Goal: Information Seeking & Learning: Learn about a topic

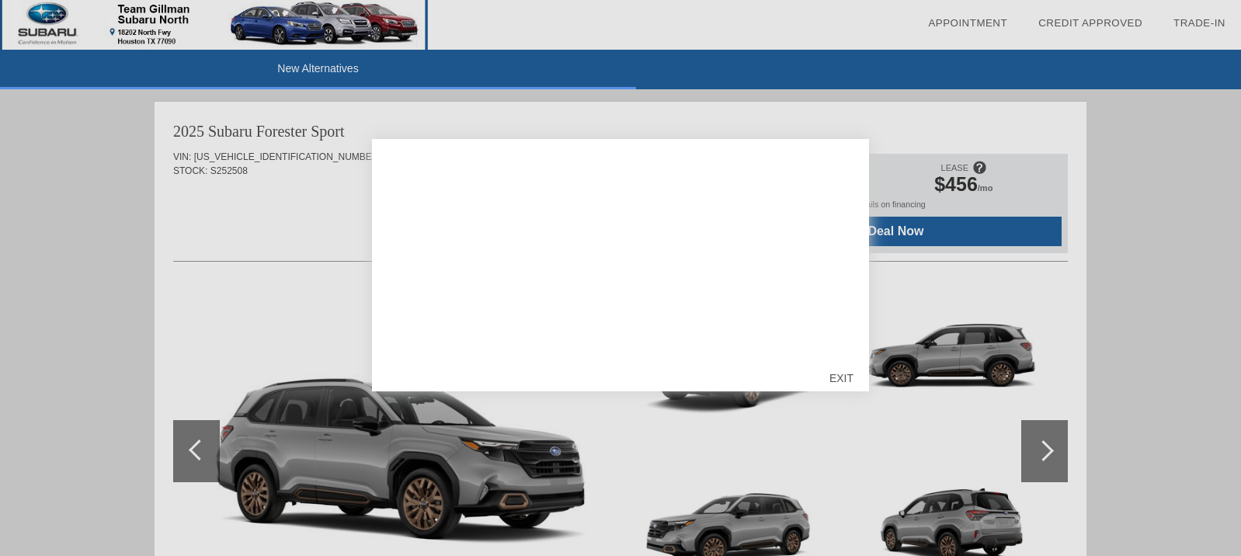
click at [842, 371] on div "EXIT" at bounding box center [841, 378] width 55 height 47
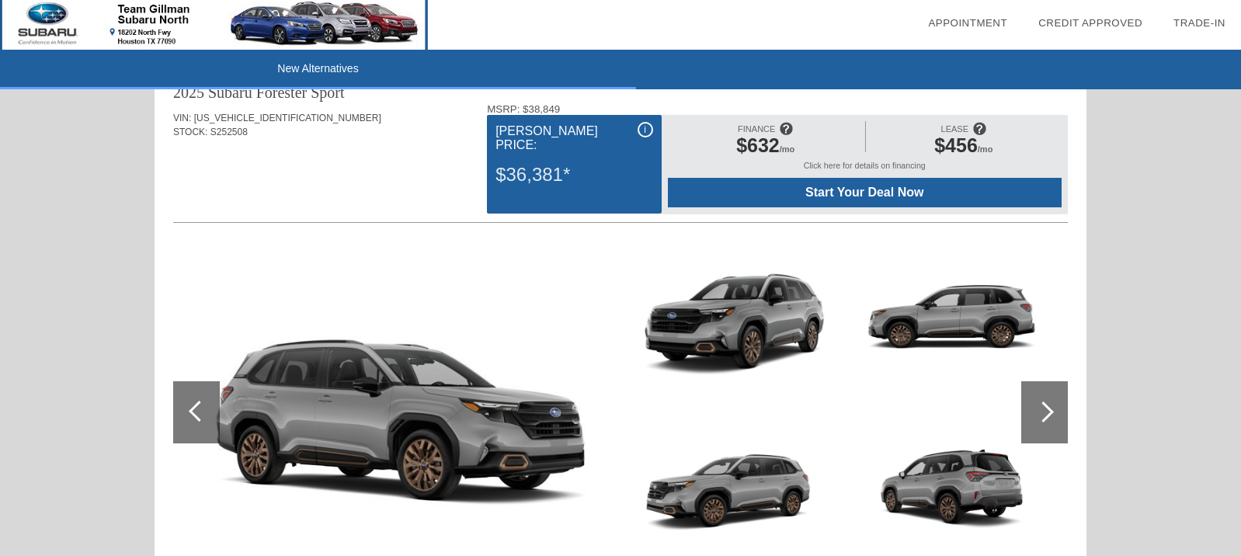
scroll to position [54, 0]
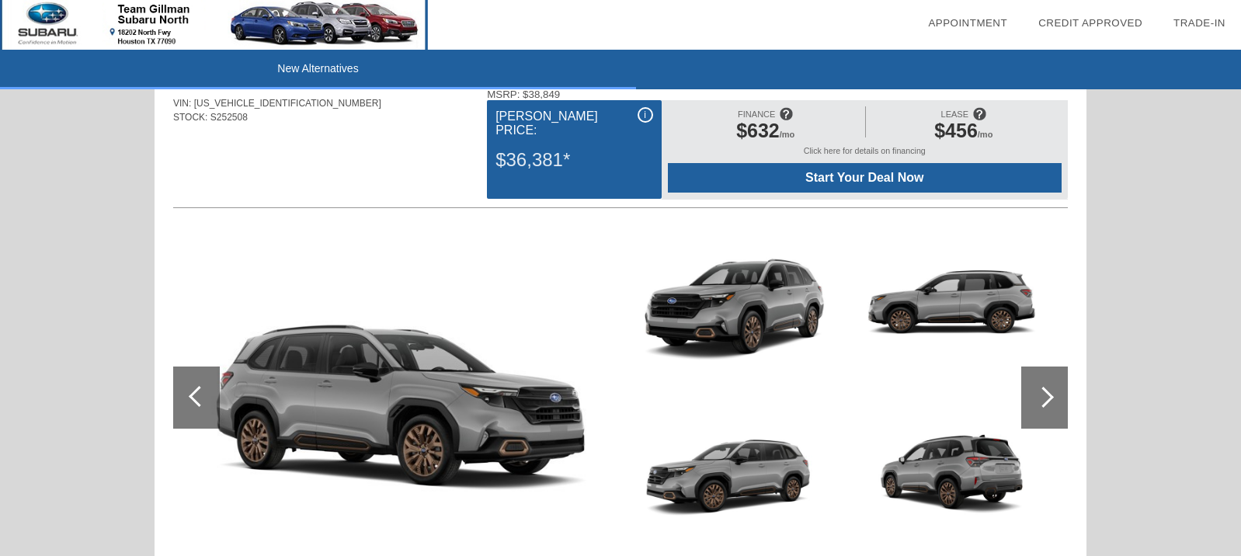
click at [969, 119] on span "LEASE" at bounding box center [954, 114] width 27 height 9
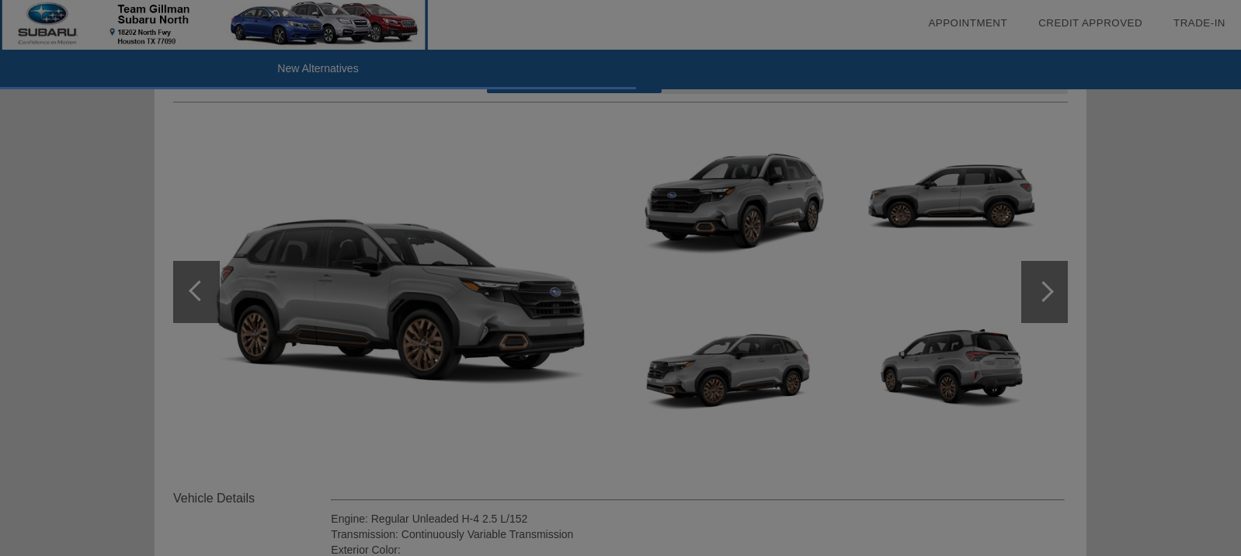
scroll to position [158, 0]
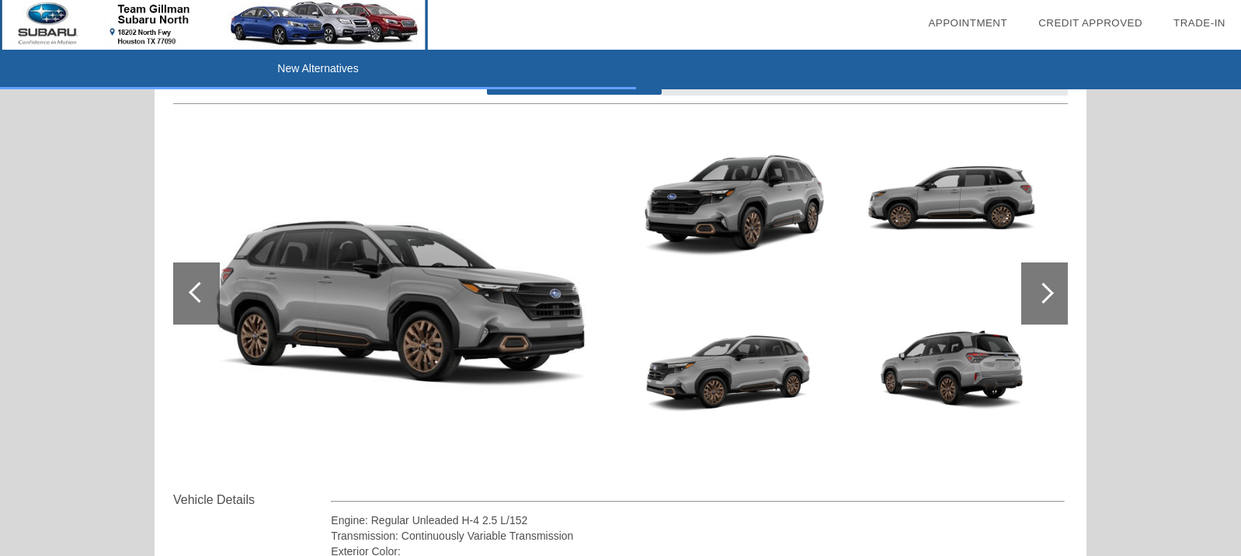
click at [474, 293] on img at bounding box center [393, 293] width 440 height 329
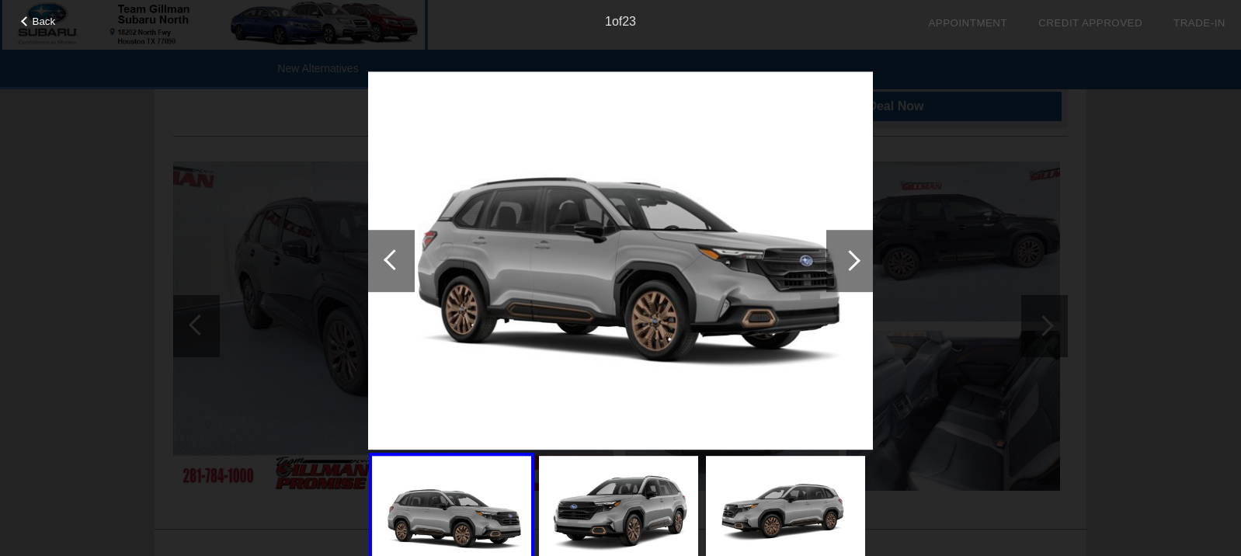
scroll to position [1136, 0]
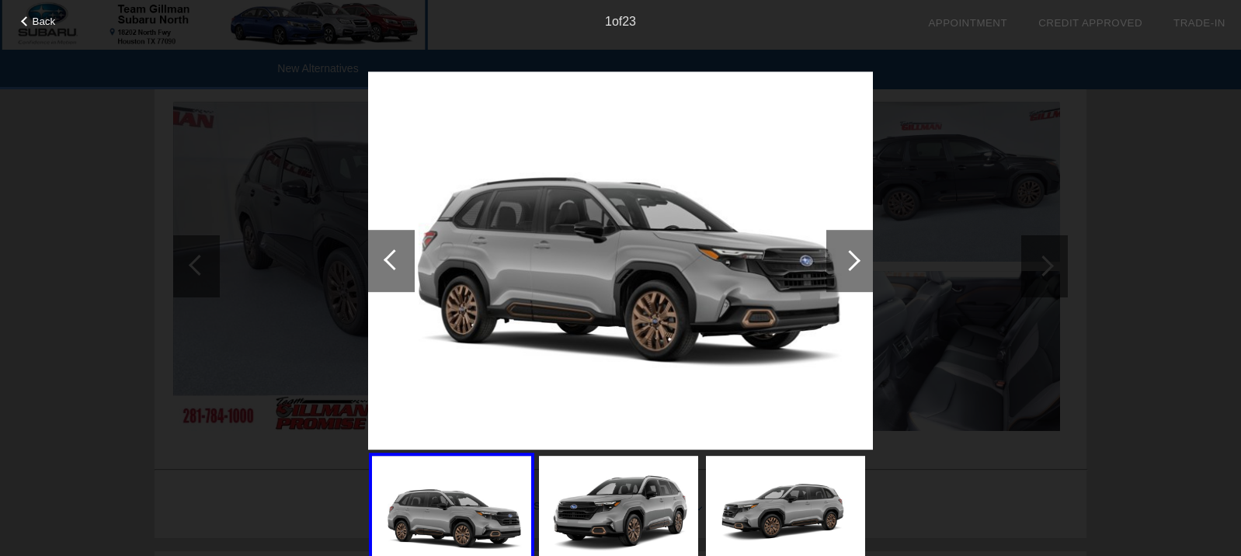
click at [855, 267] on div at bounding box center [849, 261] width 47 height 62
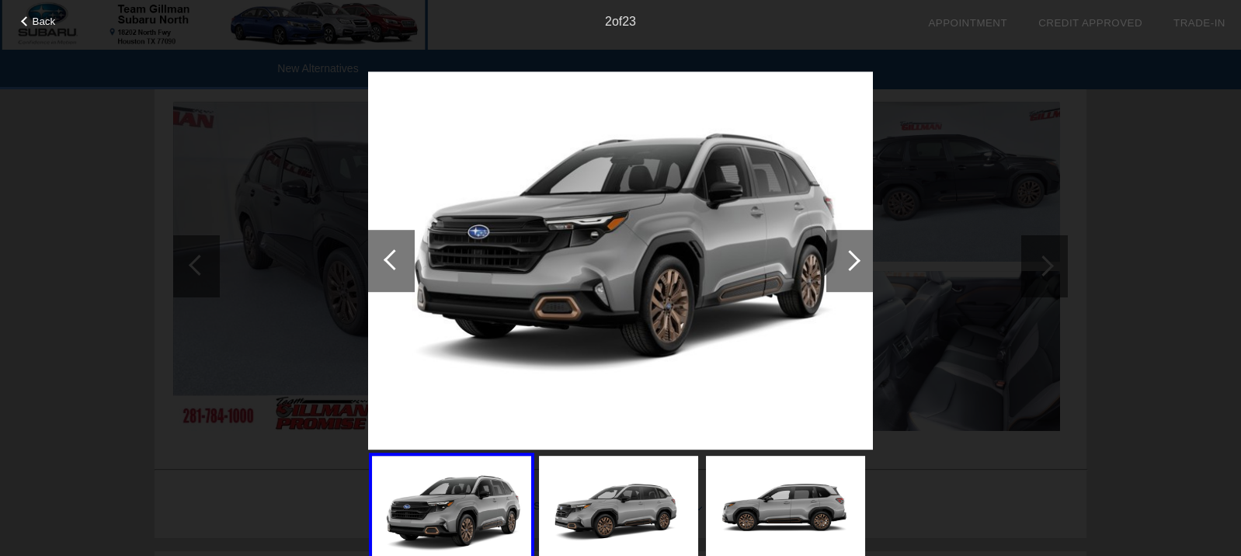
click at [847, 263] on div at bounding box center [850, 260] width 21 height 21
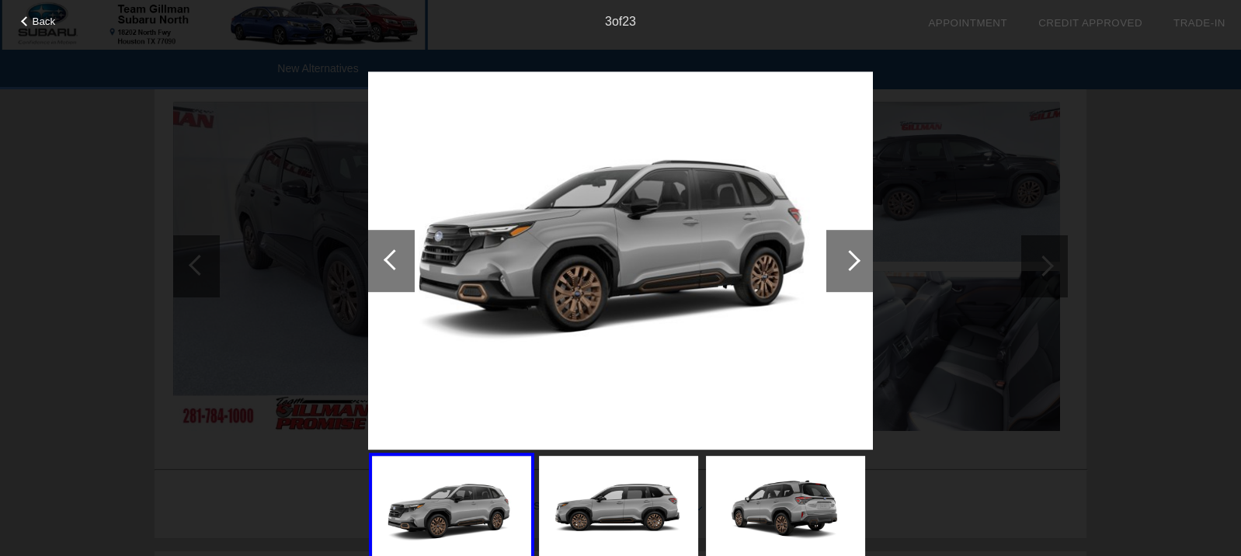
click at [847, 263] on div at bounding box center [850, 260] width 21 height 21
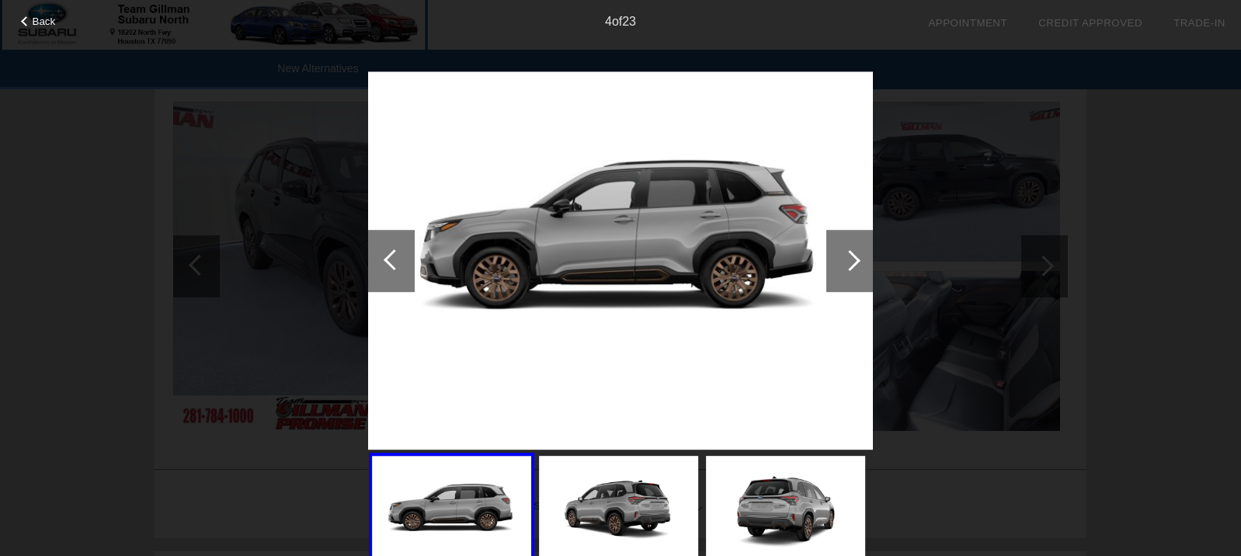
click at [847, 263] on div at bounding box center [850, 260] width 21 height 21
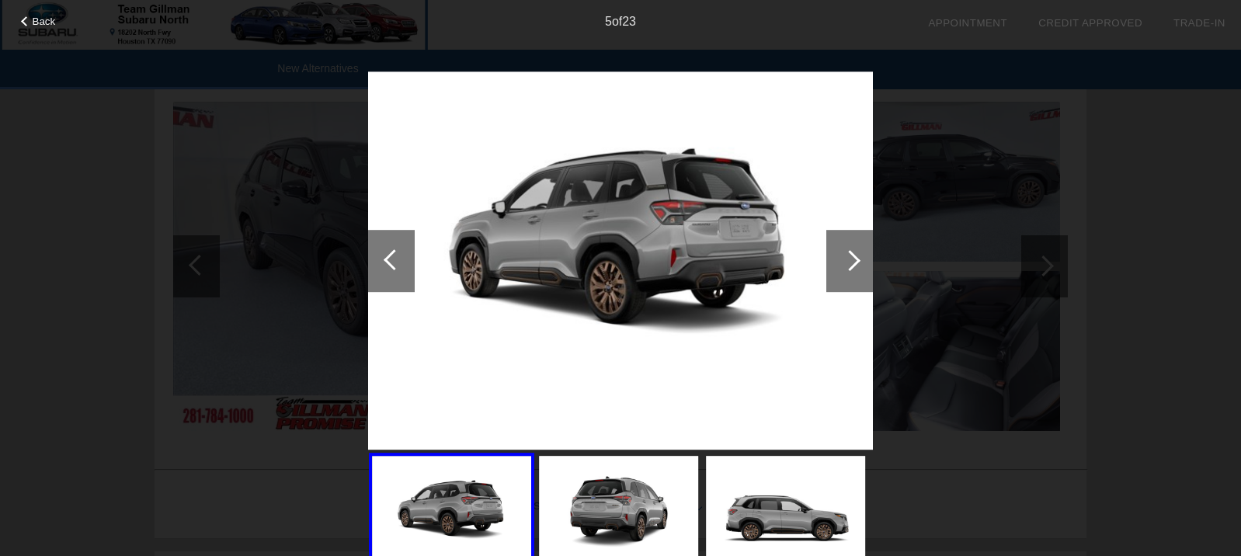
click at [847, 263] on div at bounding box center [850, 260] width 21 height 21
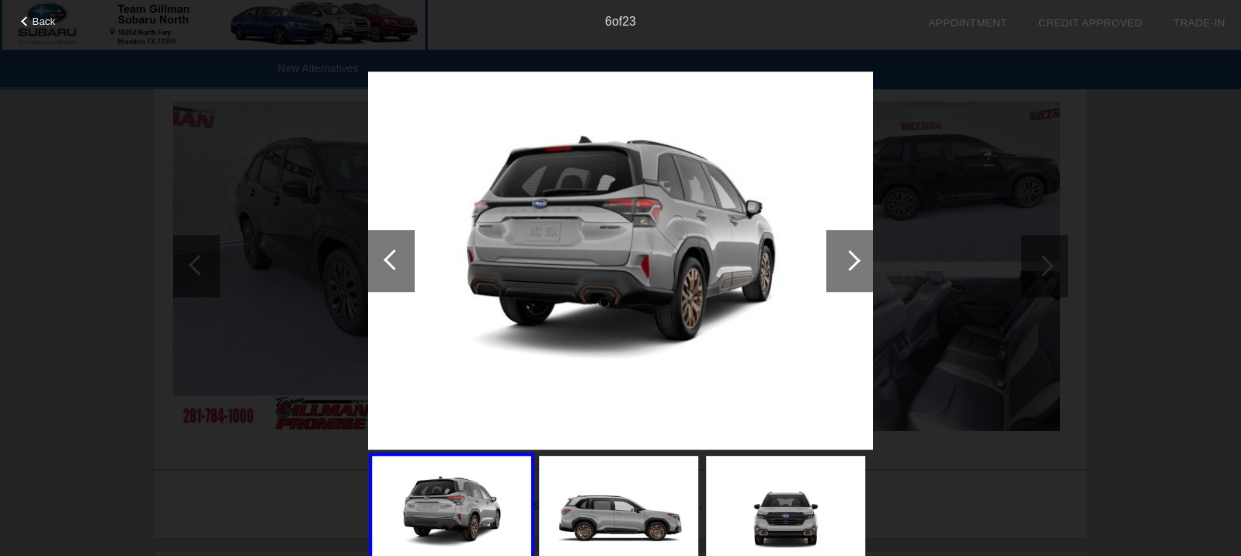
click at [847, 263] on div at bounding box center [850, 260] width 21 height 21
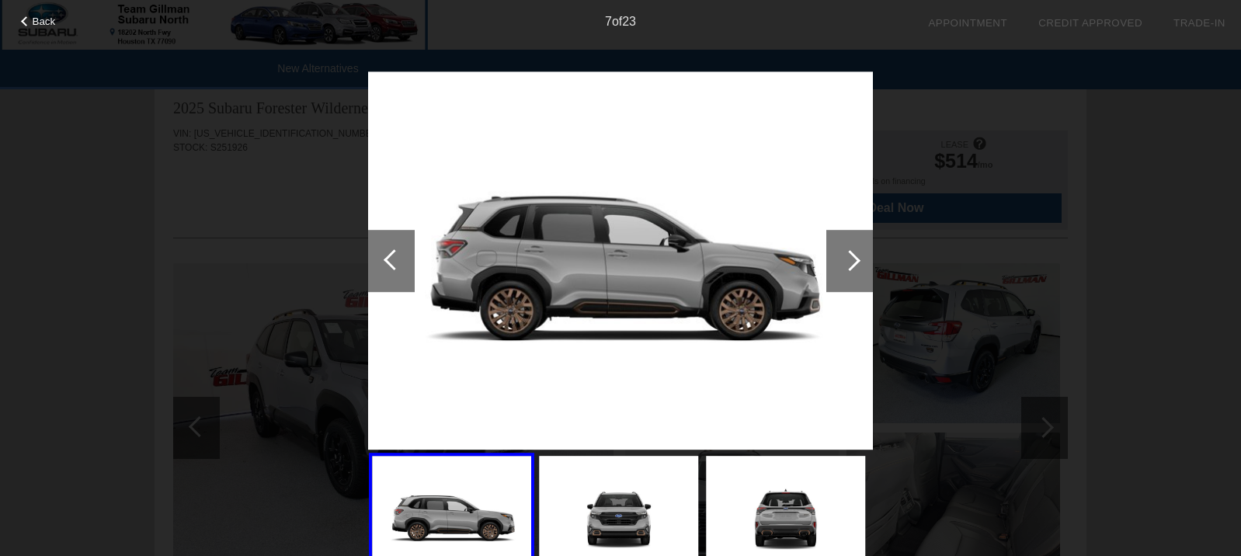
scroll to position [1665, 0]
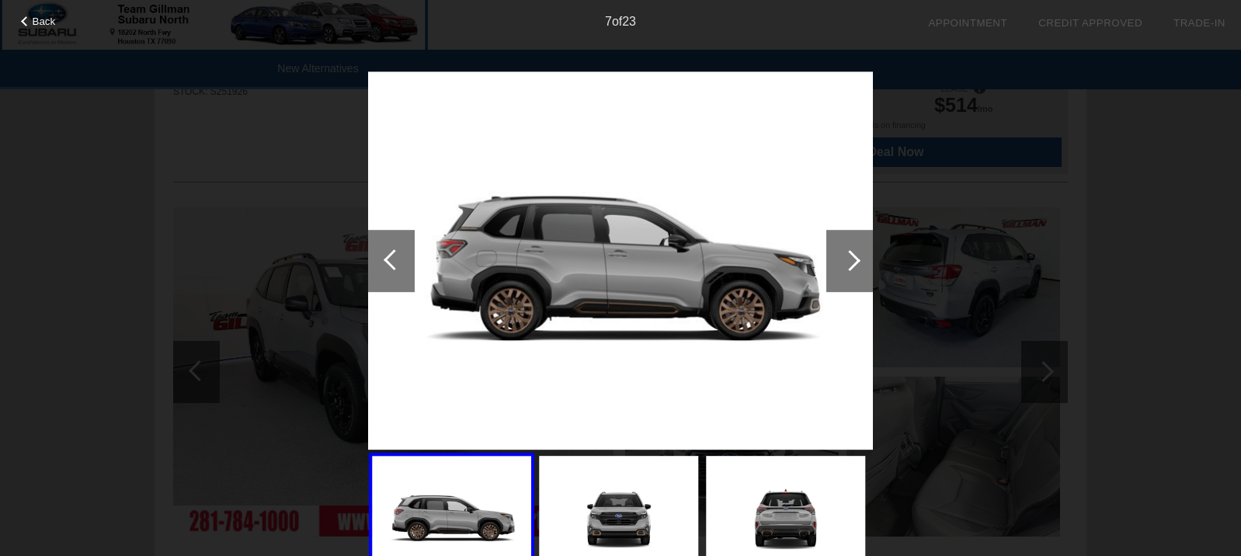
click at [36, 22] on span "Back" at bounding box center [44, 22] width 23 height 12
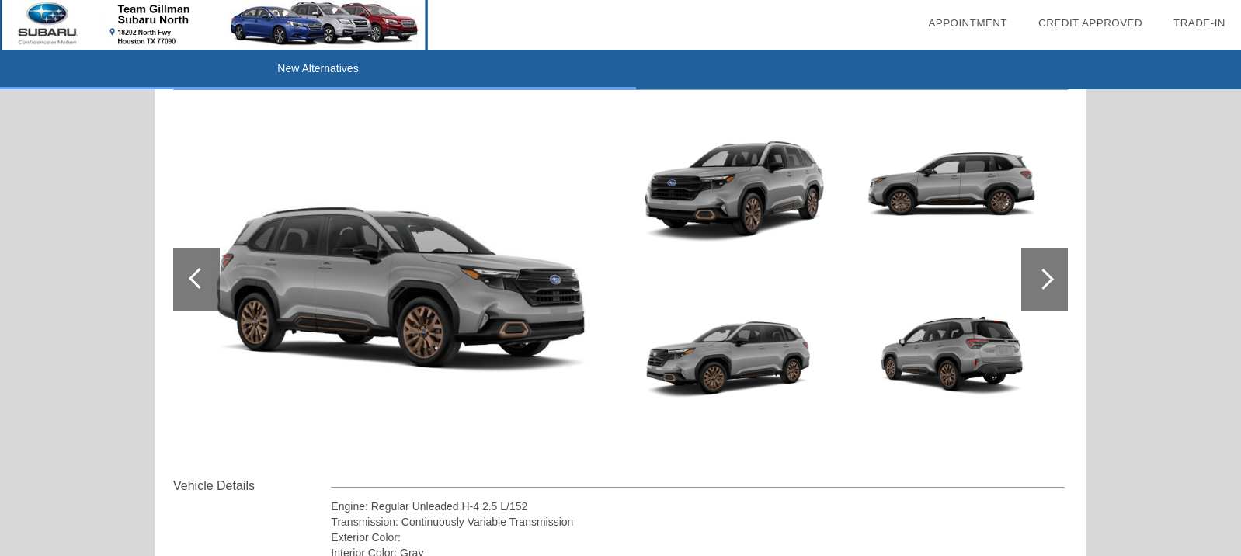
scroll to position [83, 0]
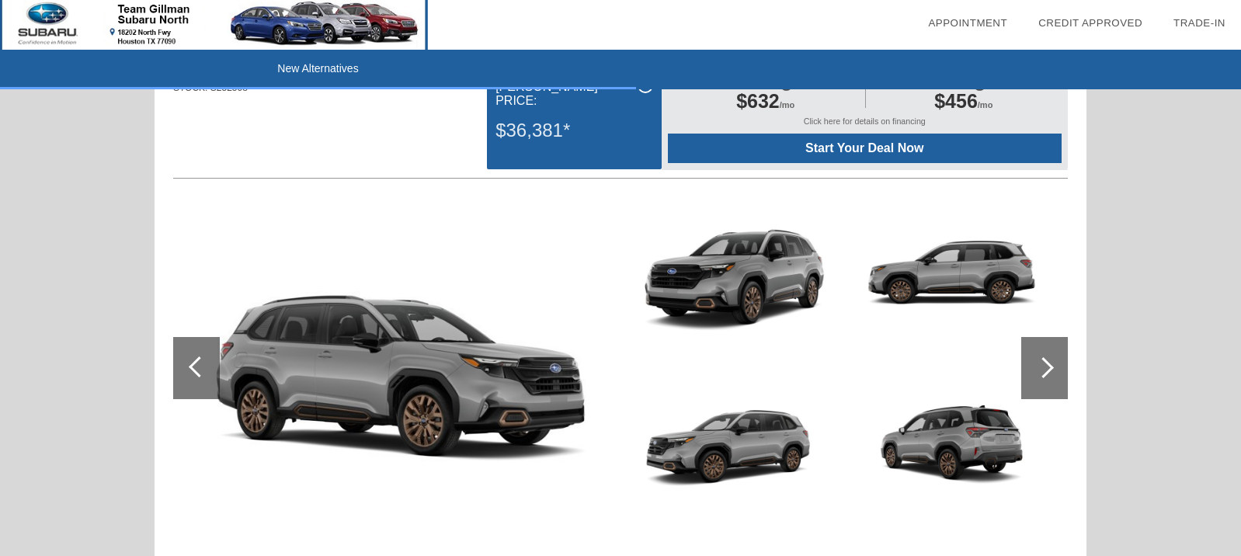
click at [473, 394] on img at bounding box center [393, 368] width 440 height 329
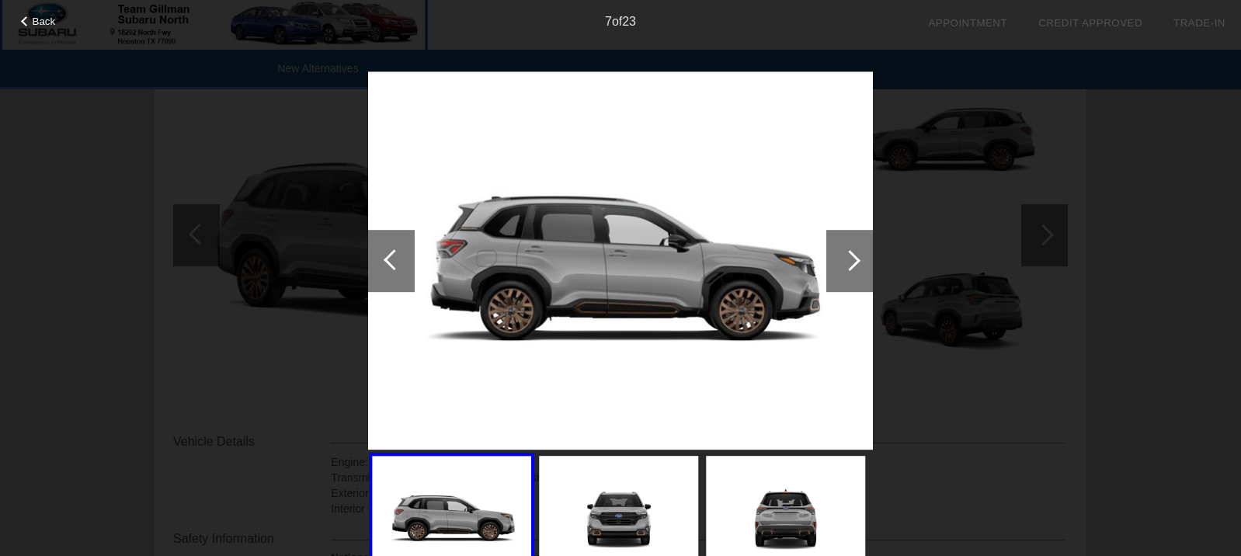
scroll to position [260, 0]
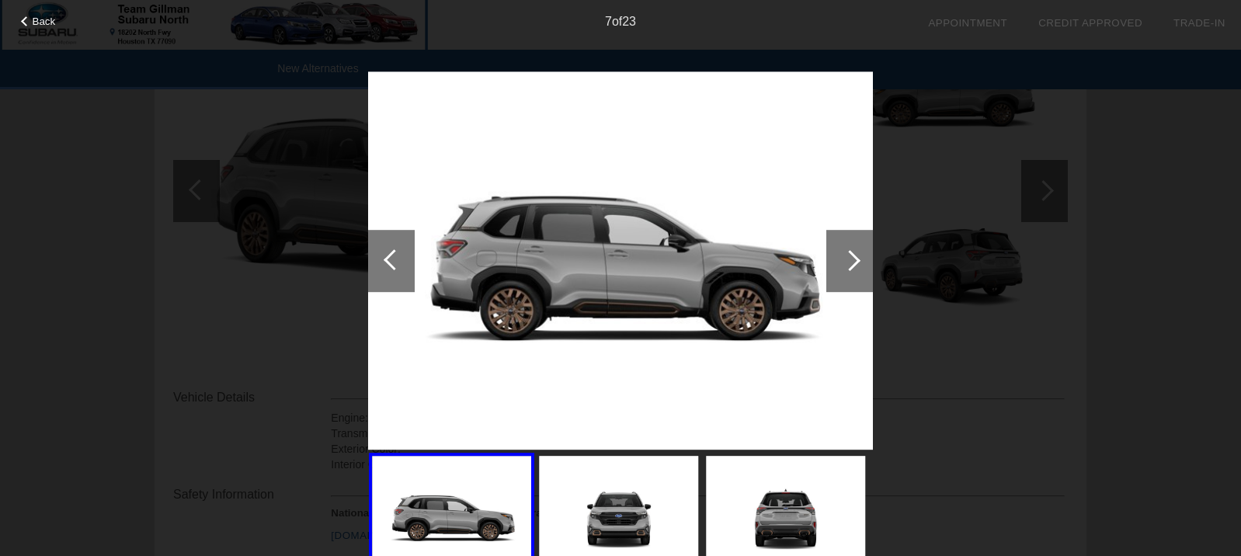
click at [45, 19] on span "Back" at bounding box center [44, 22] width 23 height 12
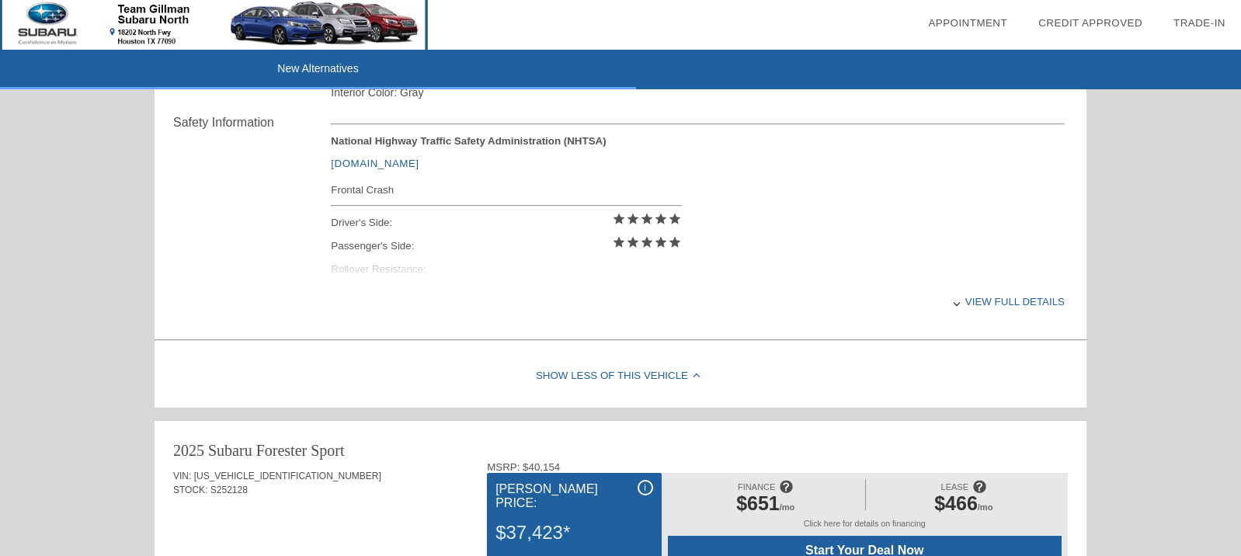
scroll to position [631, 0]
click at [998, 311] on div "View full details" at bounding box center [698, 303] width 734 height 38
click at [994, 303] on div "View less details" at bounding box center [698, 303] width 734 height 38
click at [954, 307] on div at bounding box center [957, 304] width 6 height 6
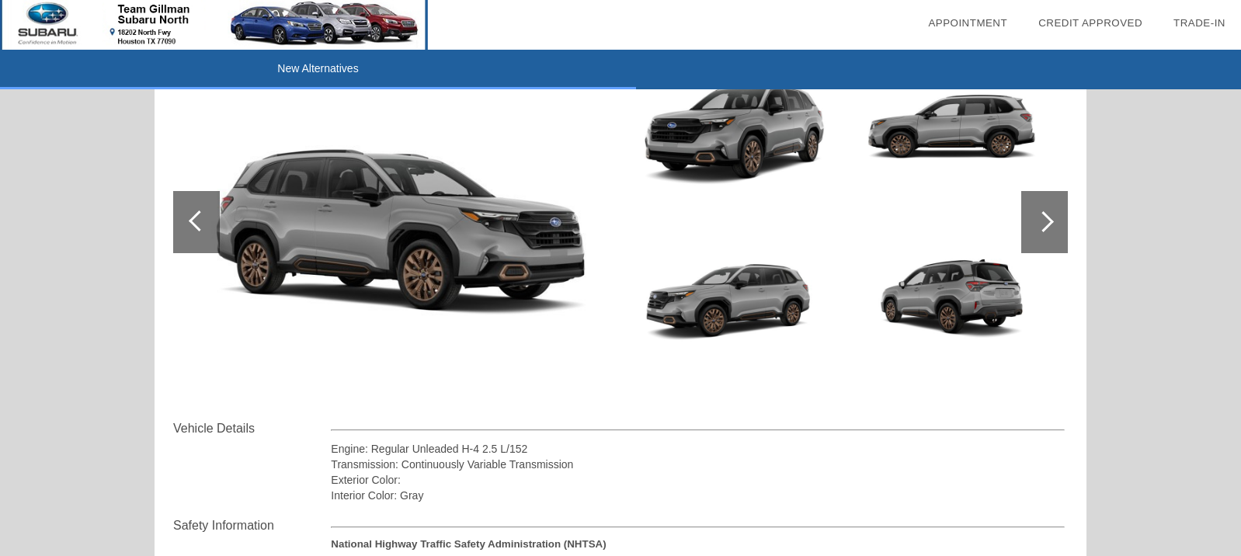
scroll to position [162, 0]
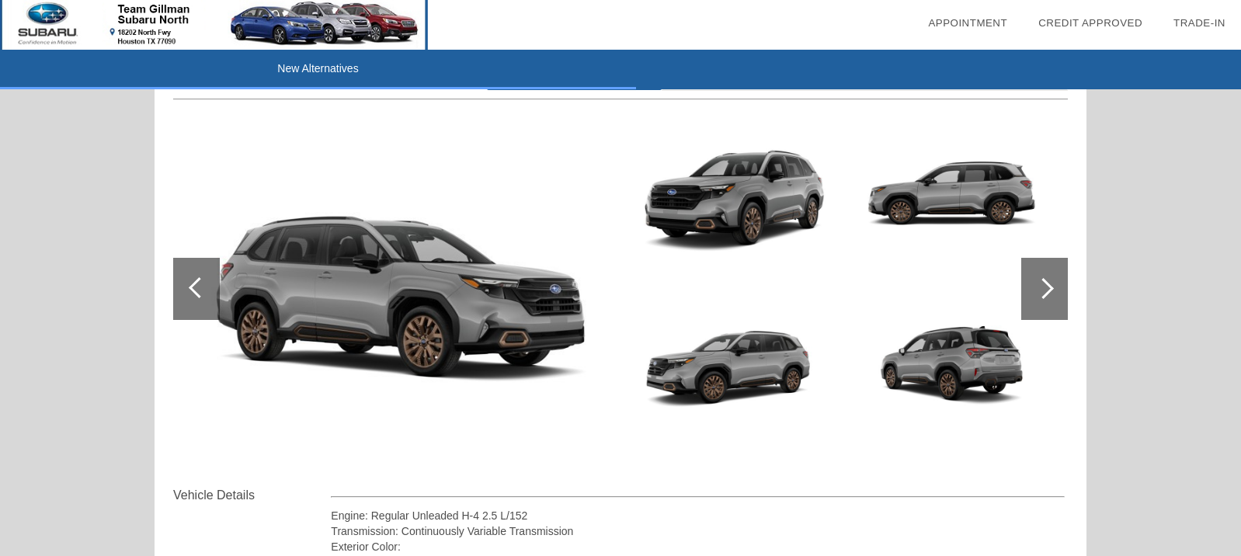
click at [683, 364] on img at bounding box center [732, 374] width 214 height 160
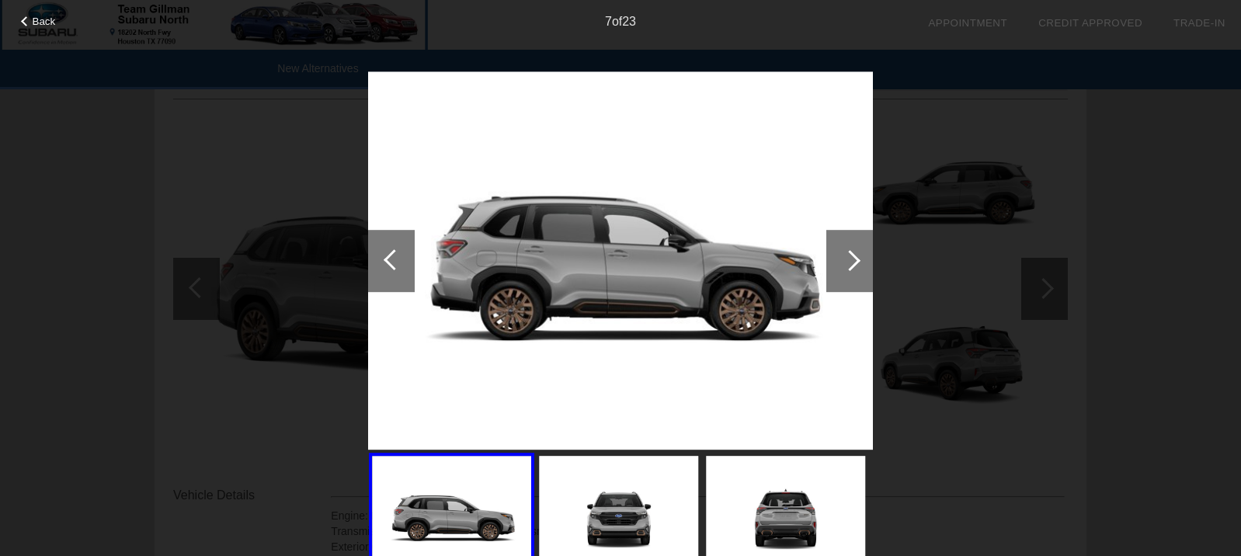
click at [45, 21] on span "Back" at bounding box center [44, 22] width 23 height 12
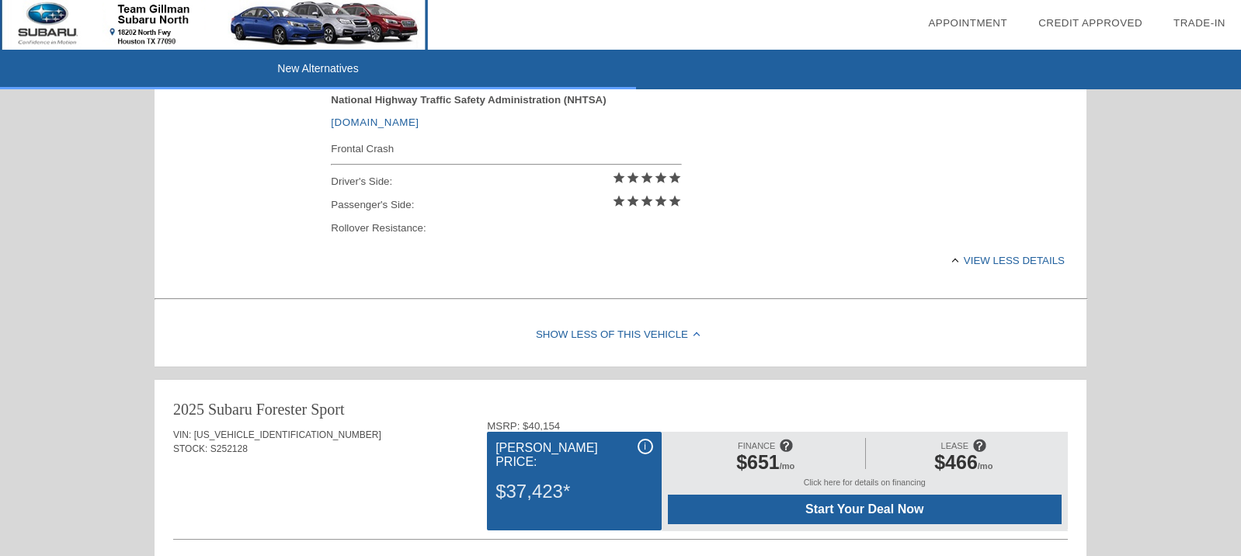
scroll to position [674, 0]
click at [1023, 263] on div "View less details" at bounding box center [698, 260] width 734 height 38
click at [954, 264] on div at bounding box center [957, 261] width 6 height 6
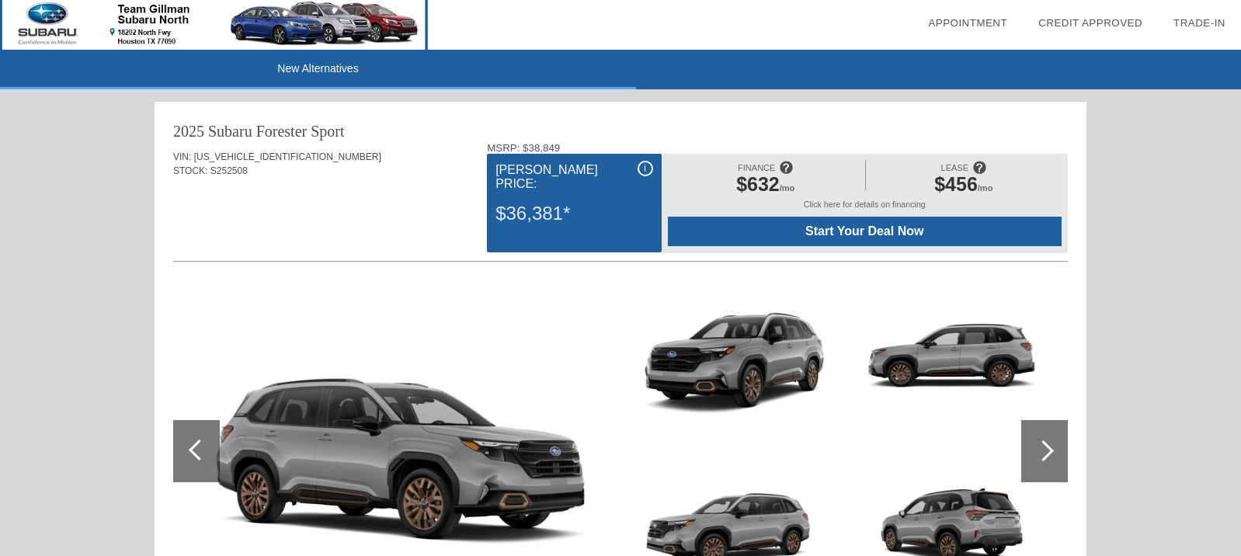
scroll to position [0, 0]
click at [317, 29] on img at bounding box center [214, 25] width 428 height 50
